Goal: Task Accomplishment & Management: Complete application form

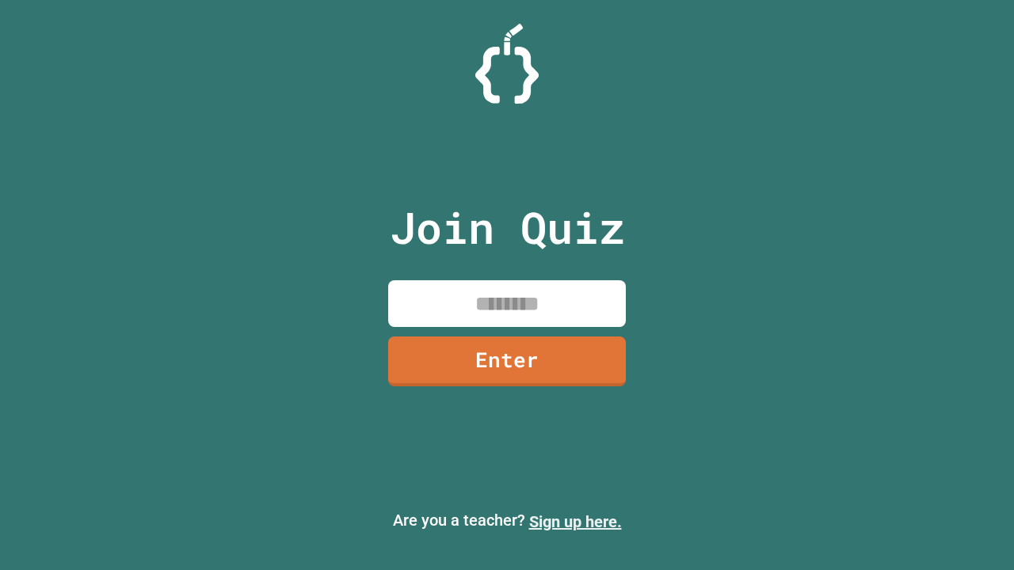
click at [575, 522] on link "Sign up here." at bounding box center [575, 522] width 93 height 19
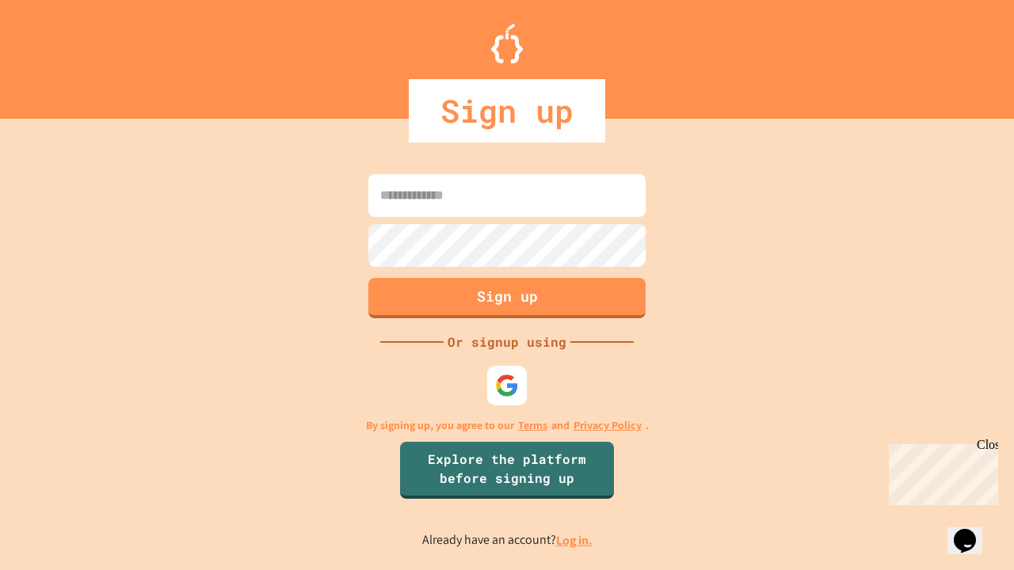
click at [575, 540] on link "Log in." at bounding box center [574, 540] width 36 height 17
